Goal: Book appointment/travel/reservation

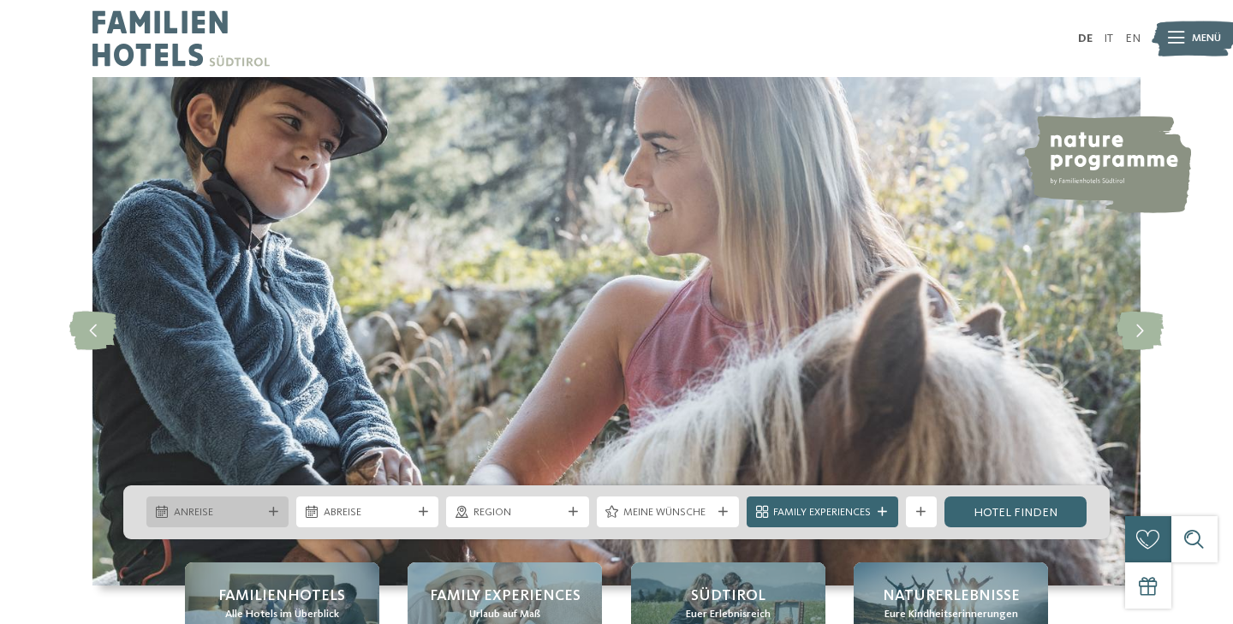
click at [270, 513] on icon at bounding box center [273, 512] width 9 height 9
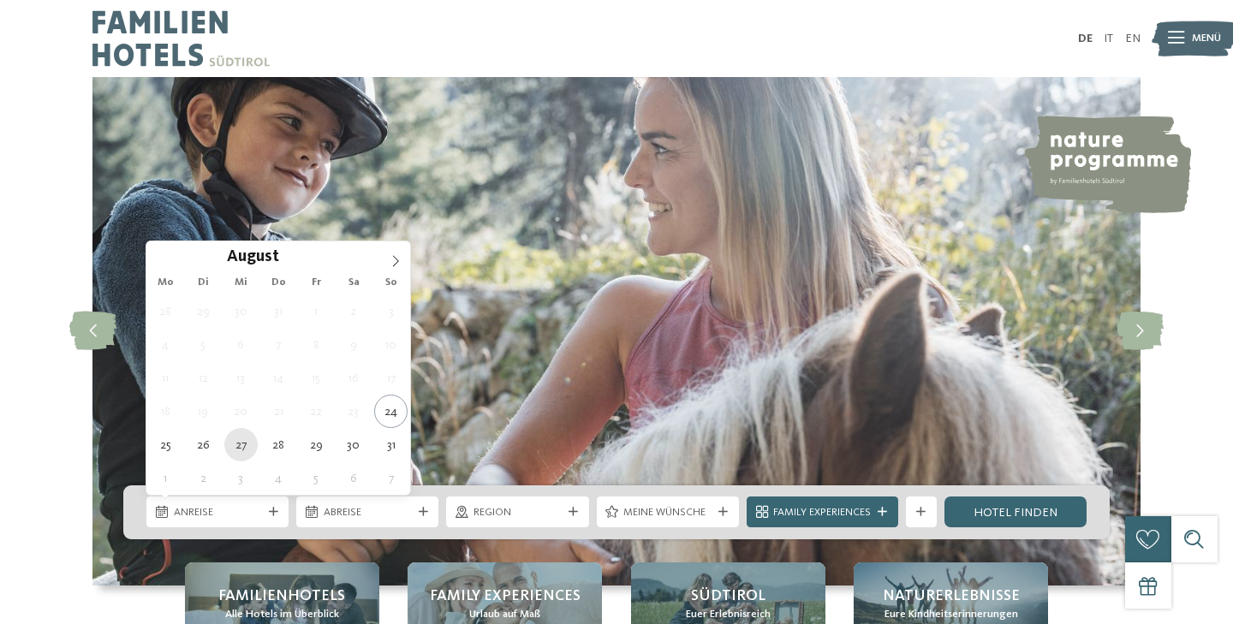
type div "27.08.2025"
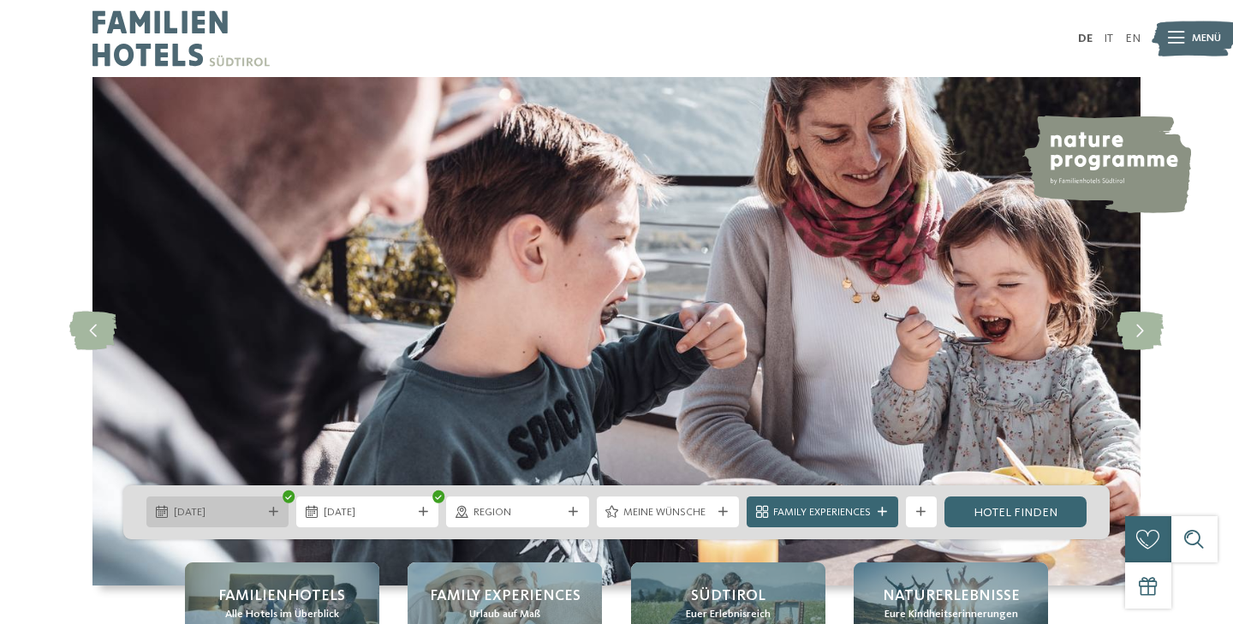
click at [241, 517] on span "27.08.2025" at bounding box center [218, 512] width 88 height 15
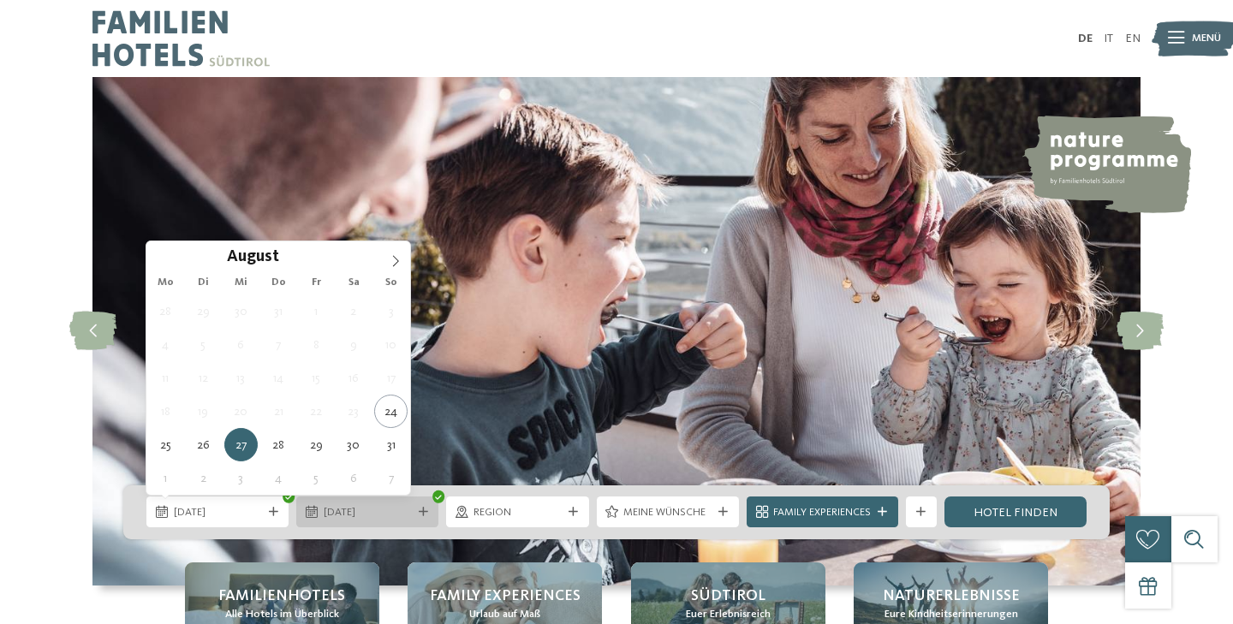
click at [324, 510] on span "27.08.2025" at bounding box center [368, 512] width 88 height 15
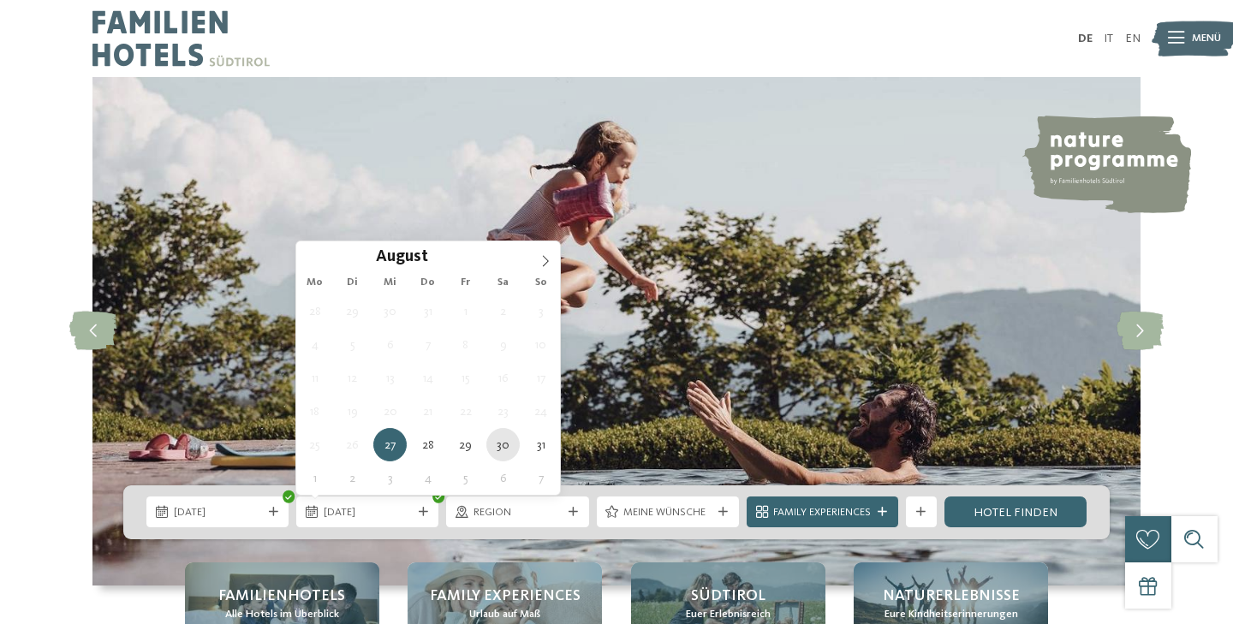
type div "30.08.2025"
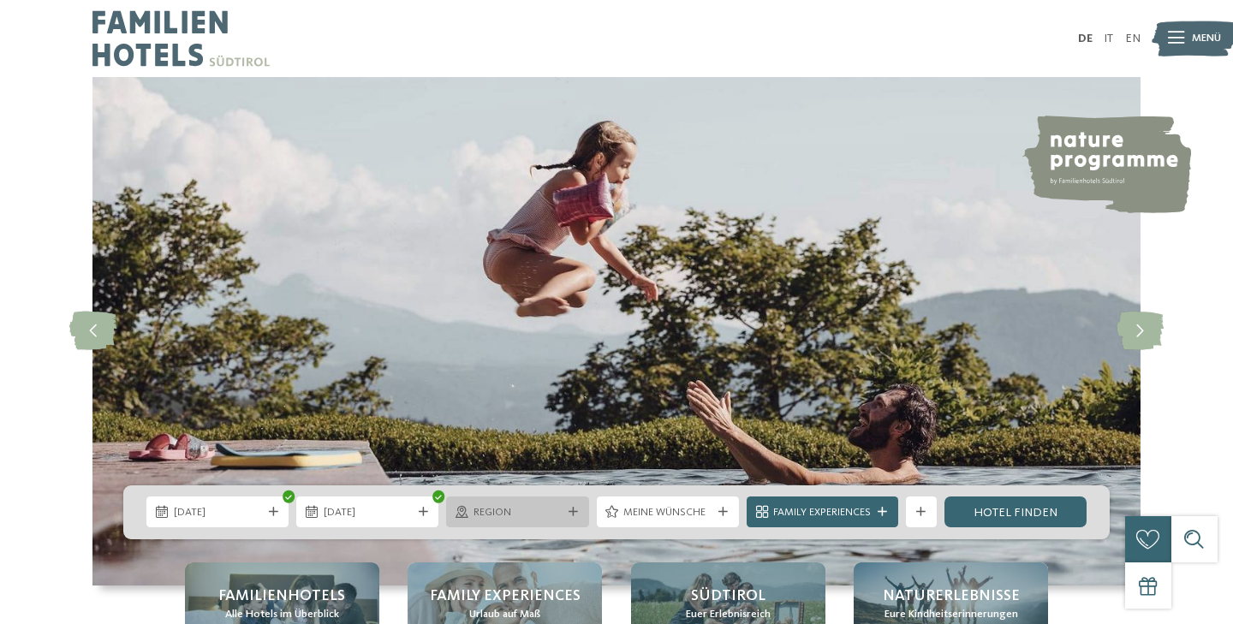
click at [514, 520] on span "Region" at bounding box center [517, 512] width 88 height 15
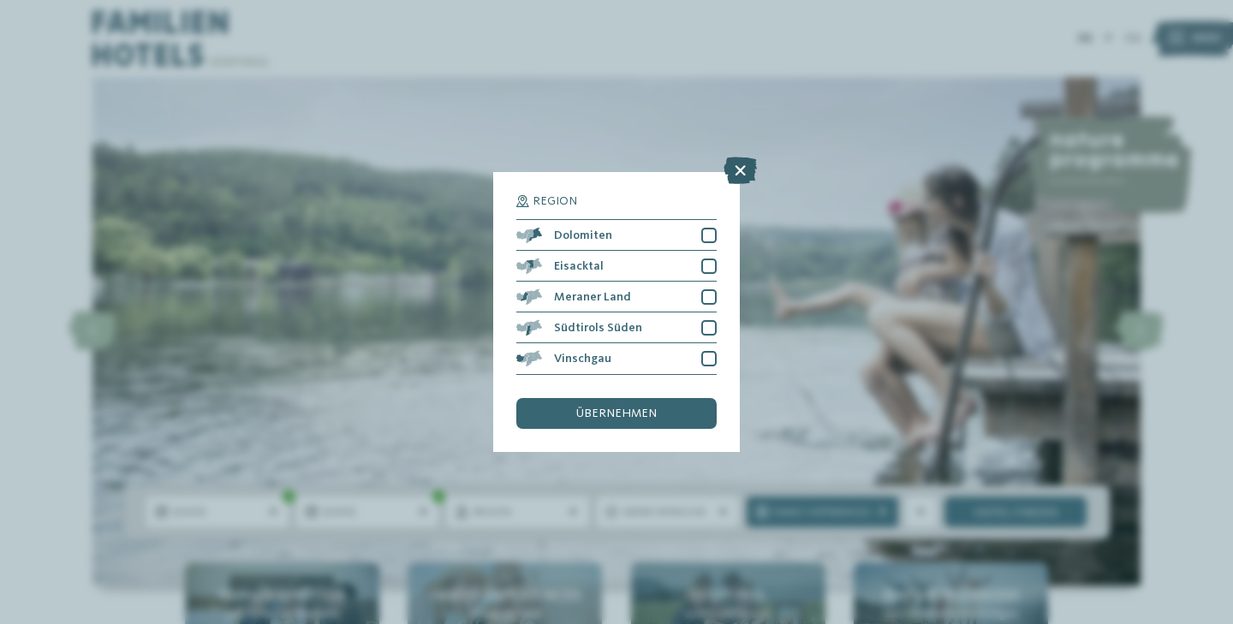
click at [740, 170] on icon at bounding box center [739, 171] width 33 height 27
